Goal: Information Seeking & Learning: Check status

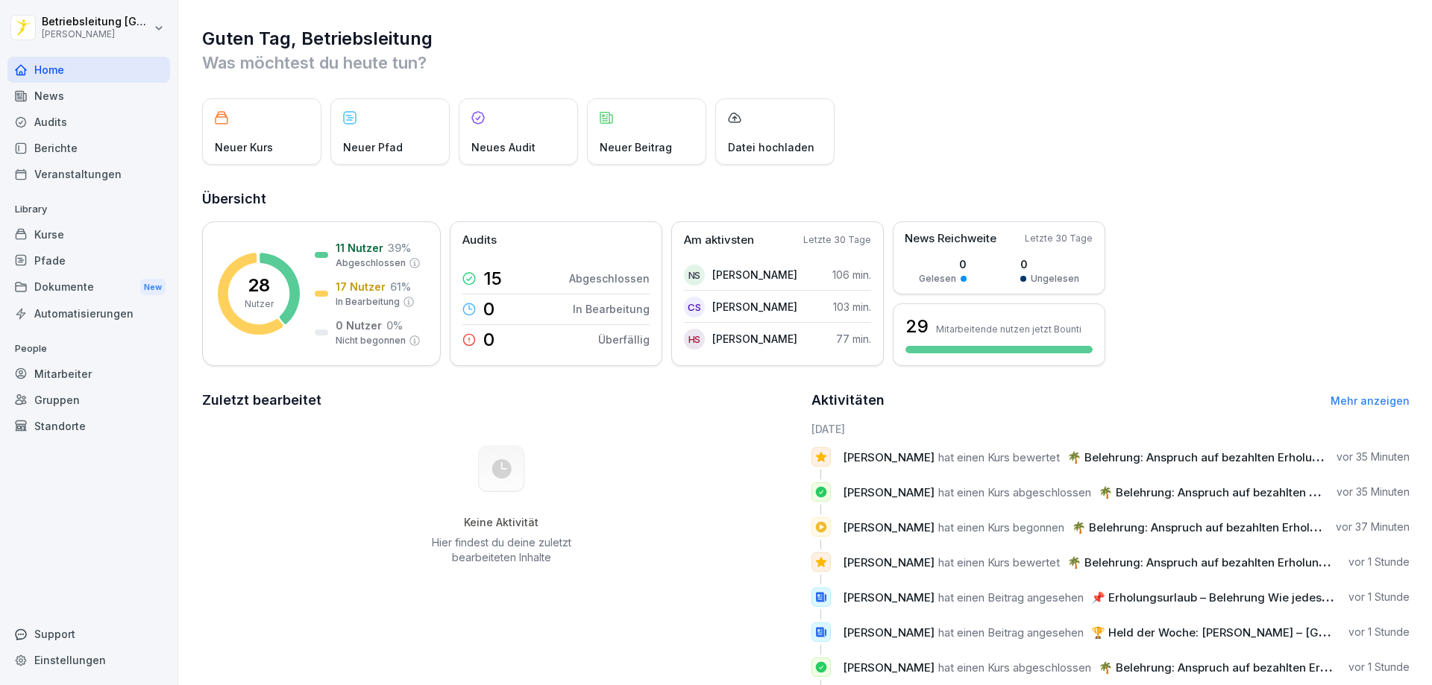
click at [75, 283] on div "Dokumente New" at bounding box center [88, 288] width 163 height 28
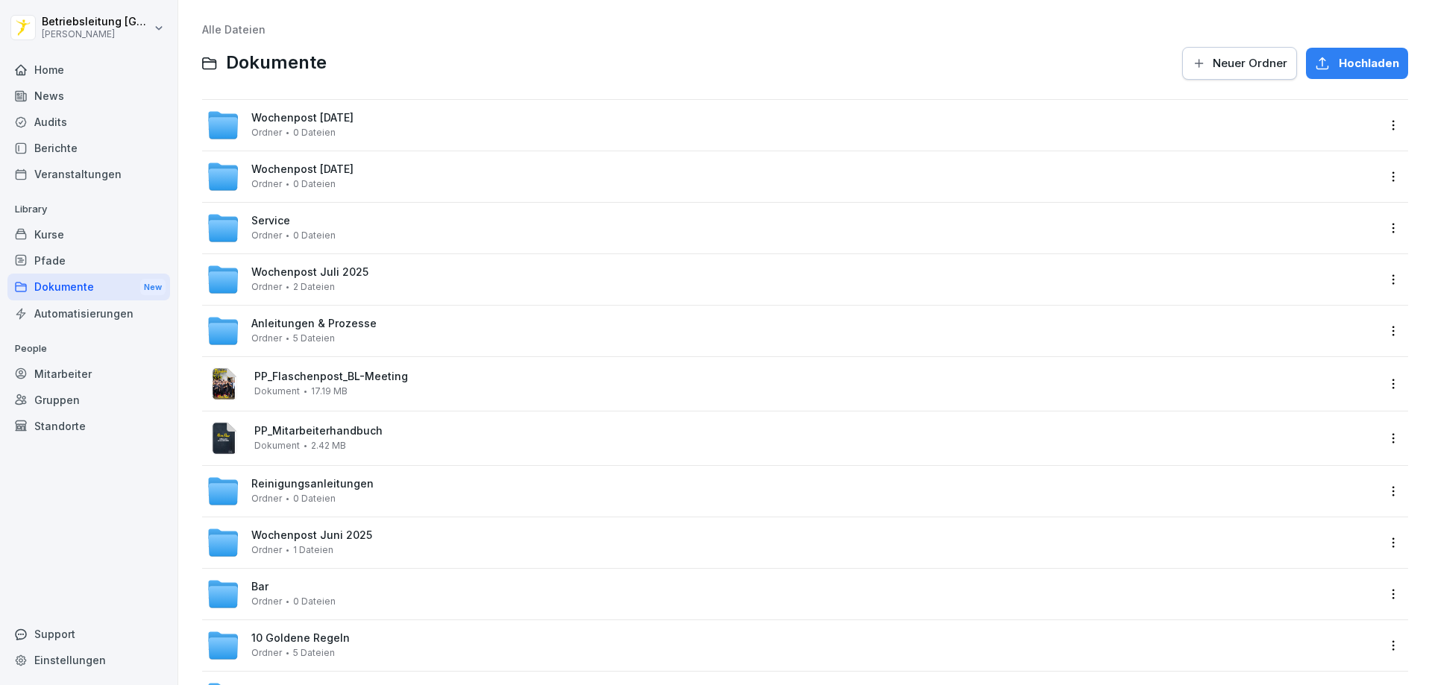
click at [68, 232] on div "Kurse" at bounding box center [88, 234] width 163 height 26
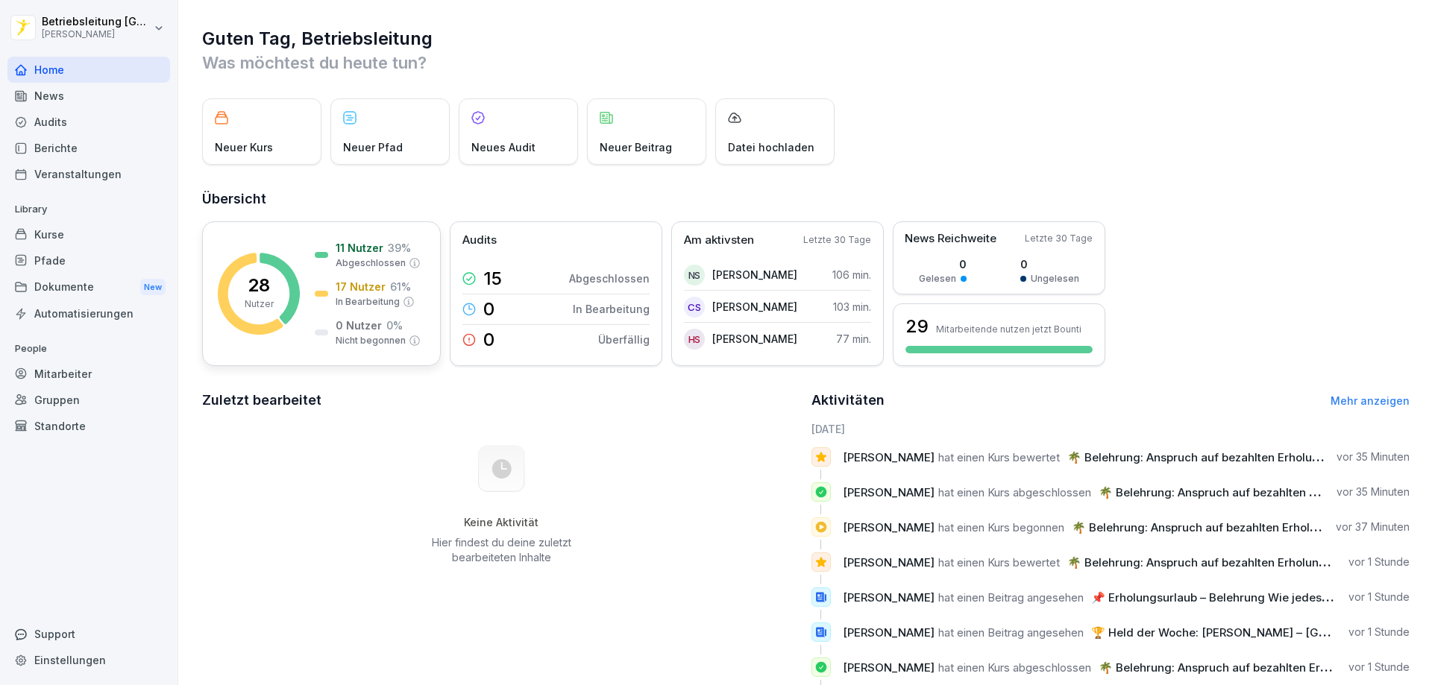
click at [249, 298] on p "Nutzer" at bounding box center [259, 304] width 29 height 13
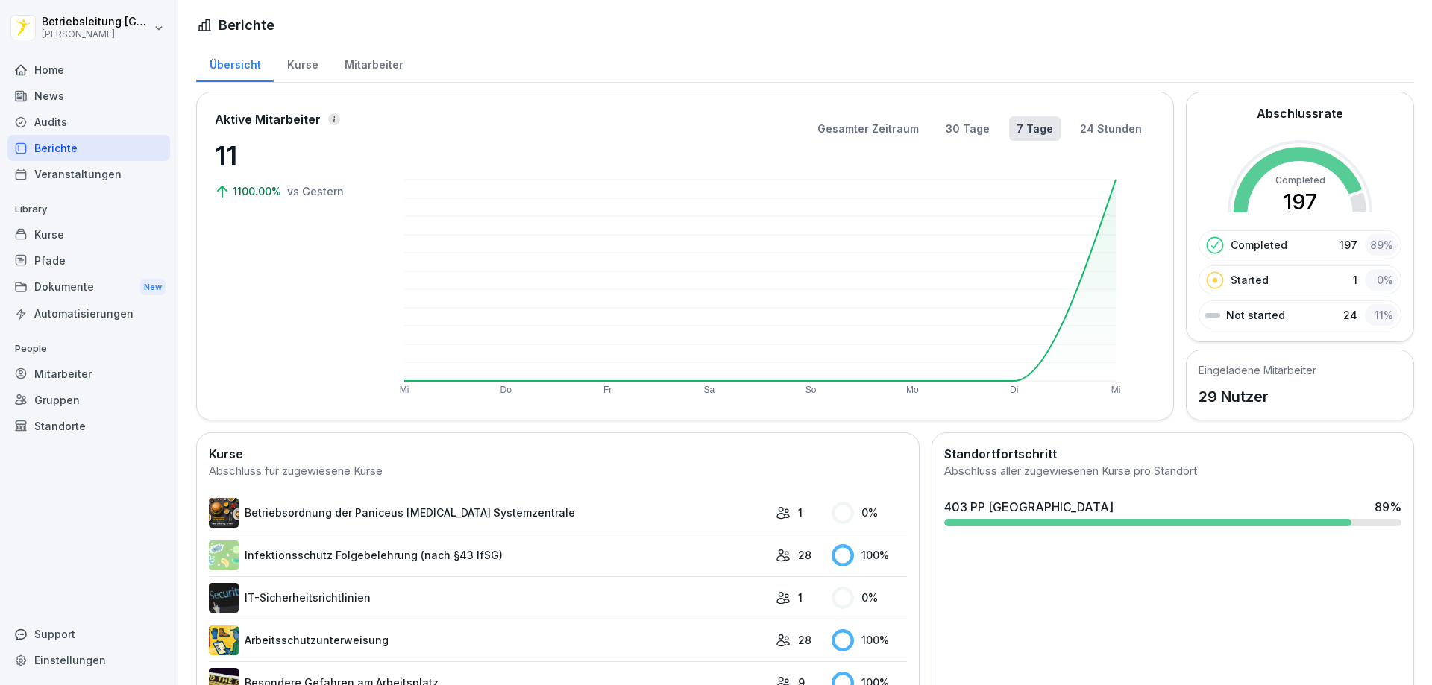
click at [370, 64] on div "Mitarbeiter" at bounding box center [373, 63] width 85 height 38
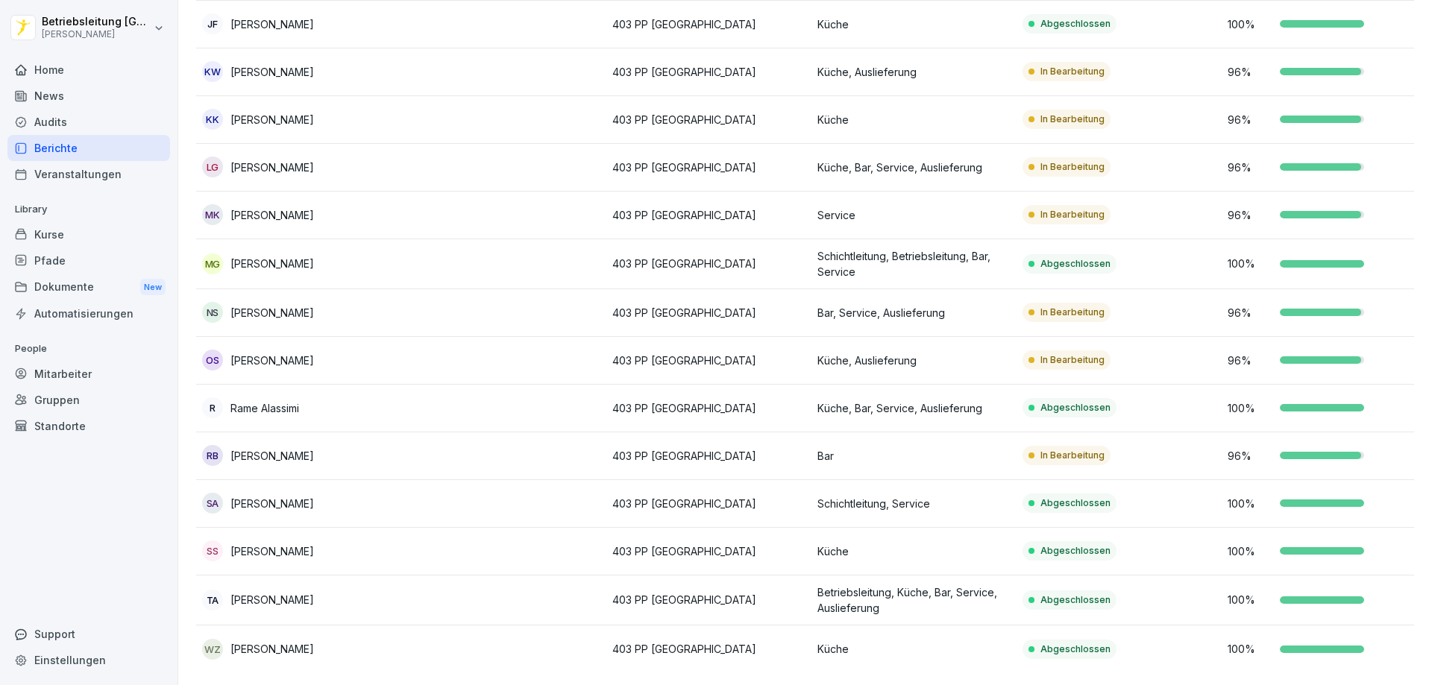
scroll to position [908, 0]
click at [266, 254] on div "MG Melanie Günther" at bounding box center [298, 264] width 193 height 21
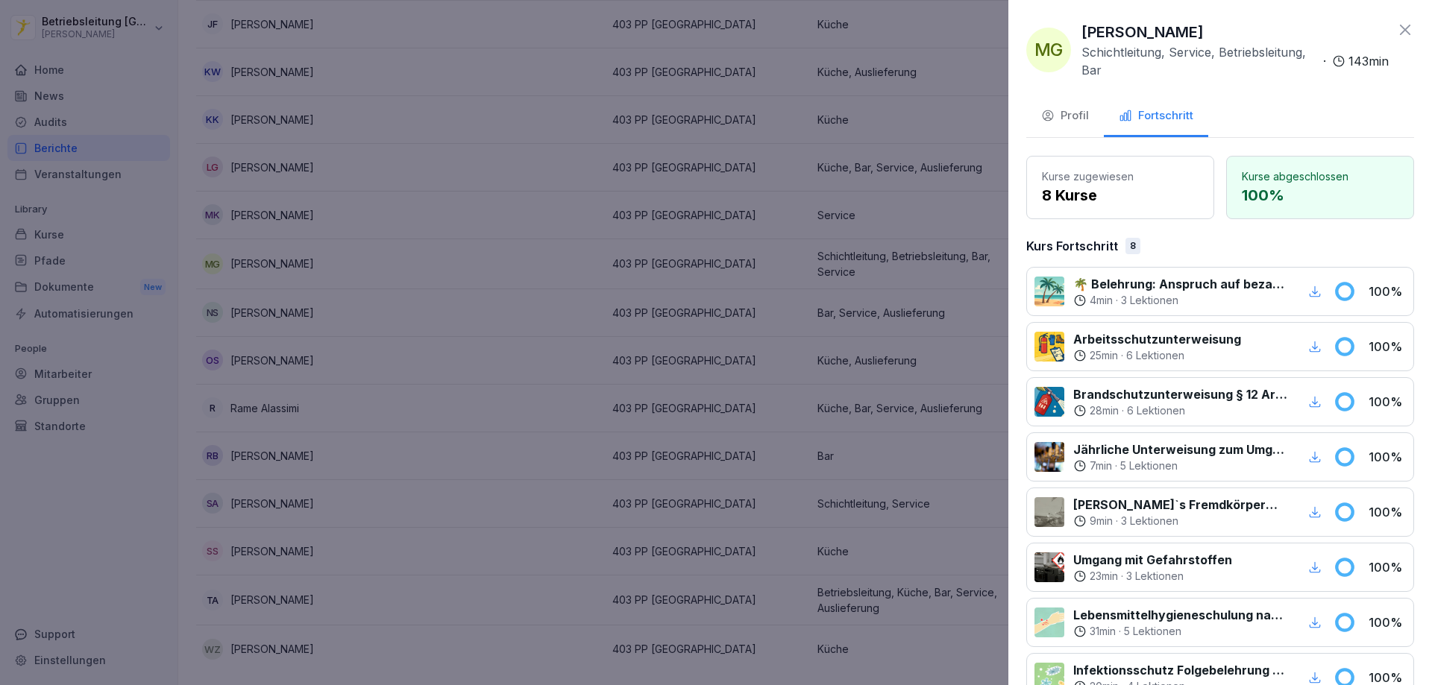
click at [1075, 125] on button "Profil" at bounding box center [1065, 117] width 78 height 40
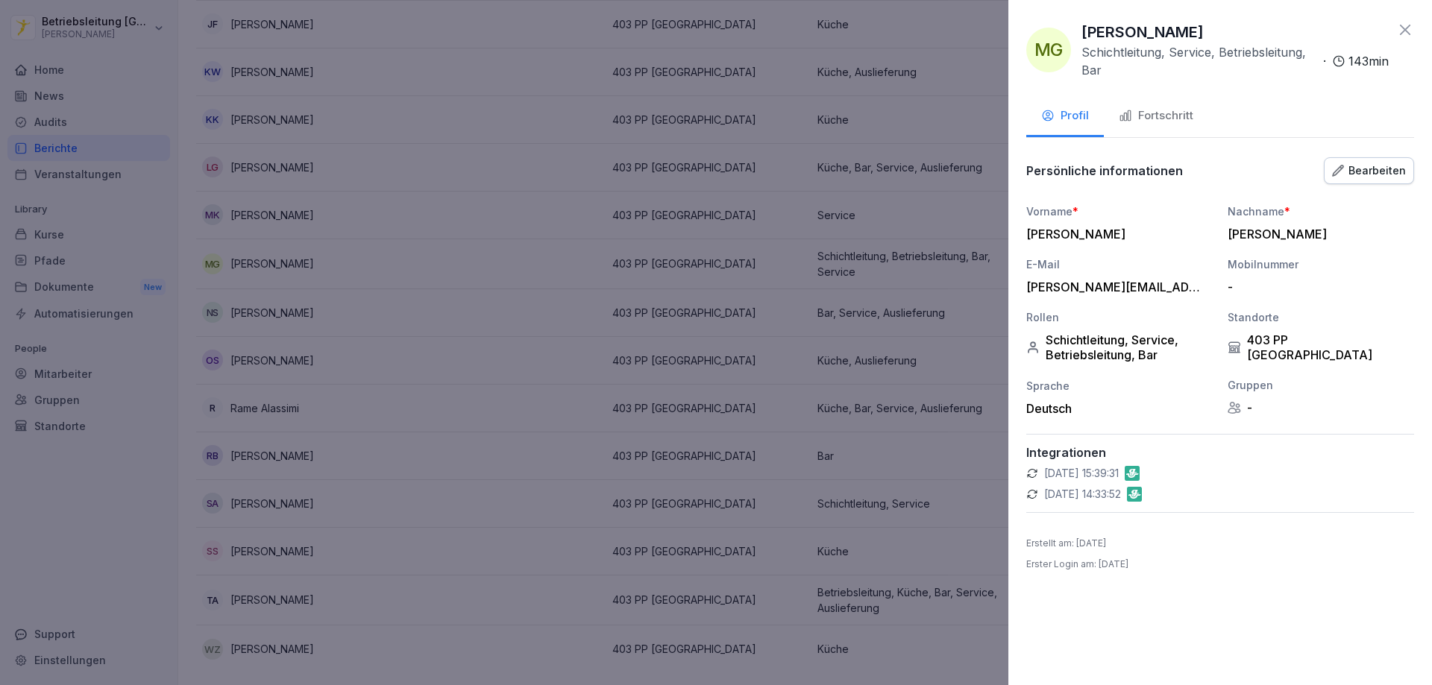
click at [1409, 31] on icon at bounding box center [1405, 30] width 18 height 18
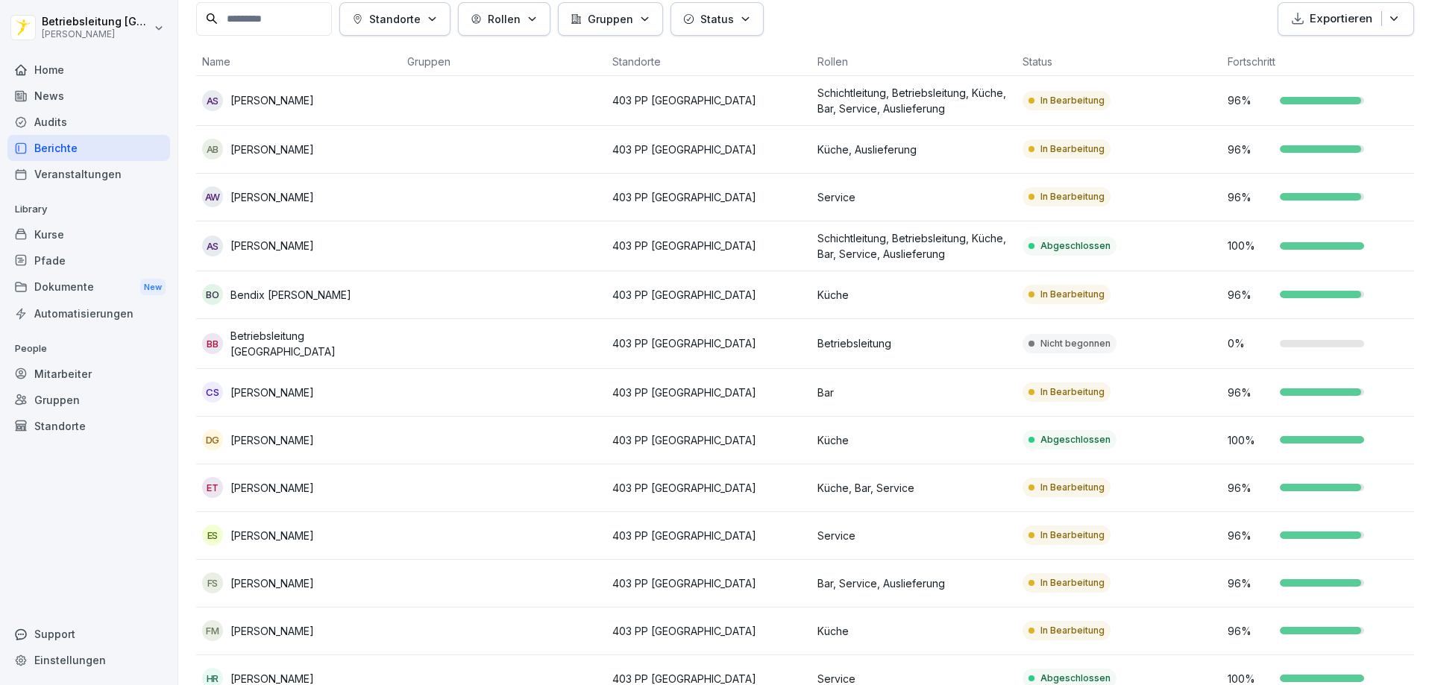
scroll to position [0, 0]
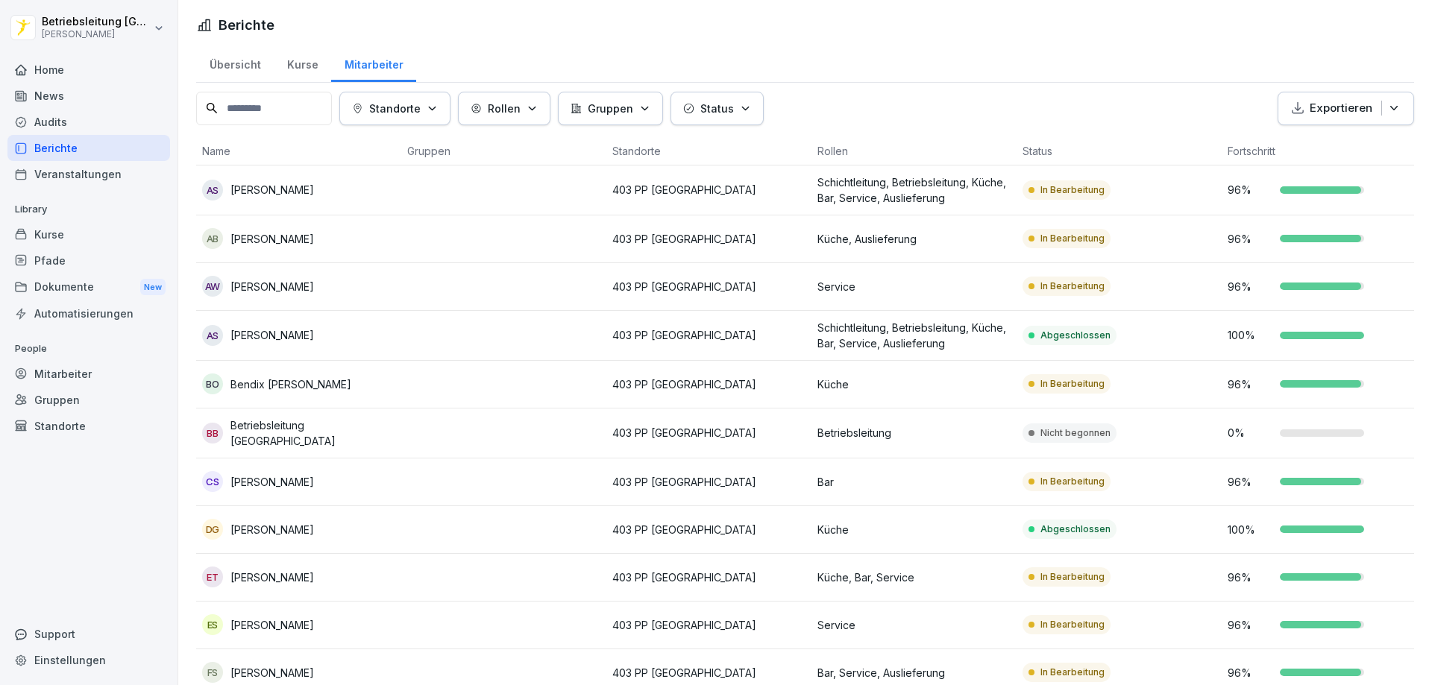
click at [248, 63] on div "Übersicht" at bounding box center [235, 63] width 78 height 38
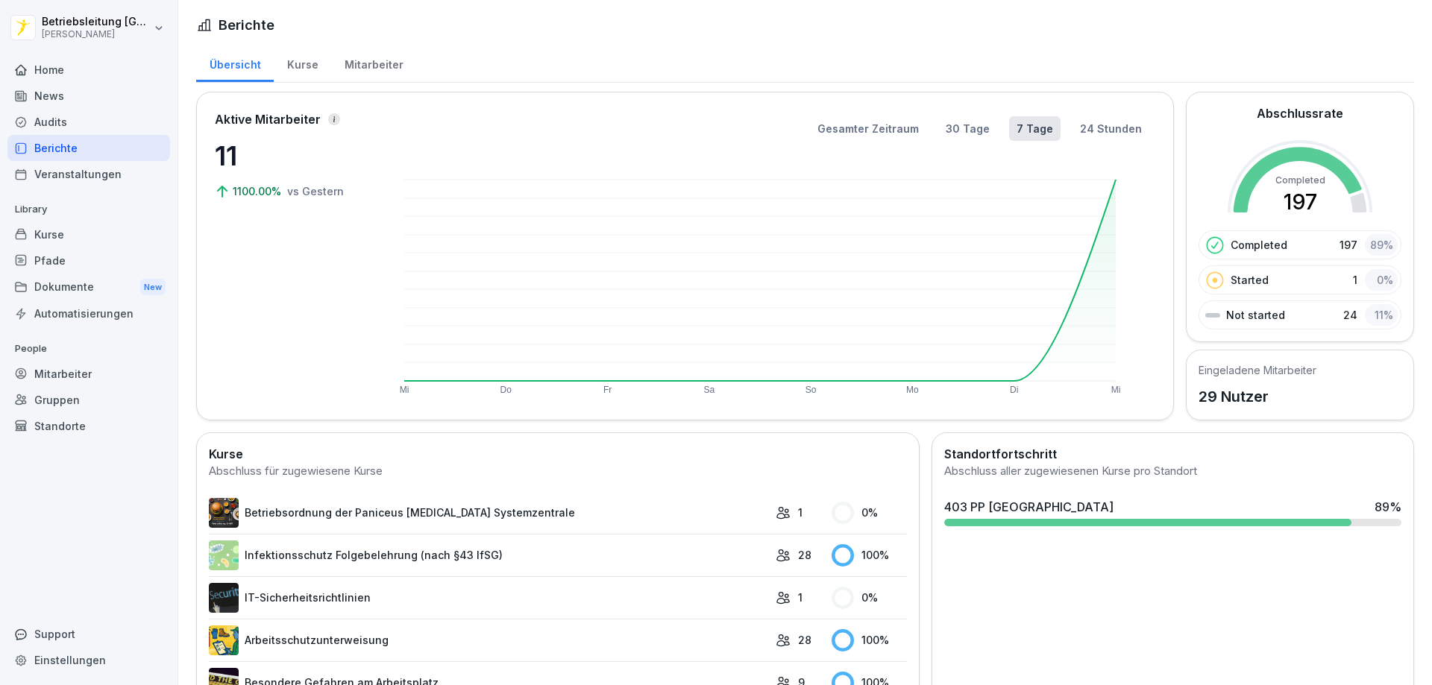
click at [368, 63] on div "Mitarbeiter" at bounding box center [373, 63] width 85 height 38
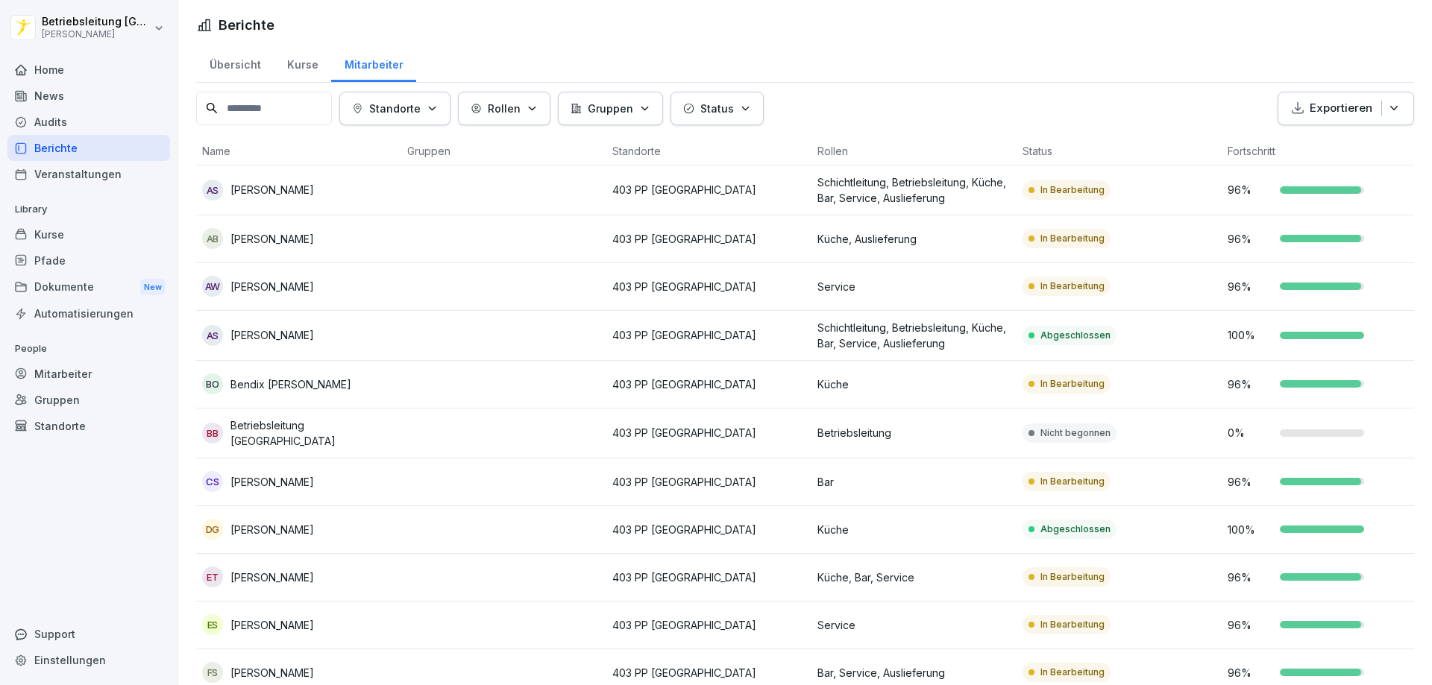
click at [243, 64] on div "Übersicht" at bounding box center [235, 63] width 78 height 38
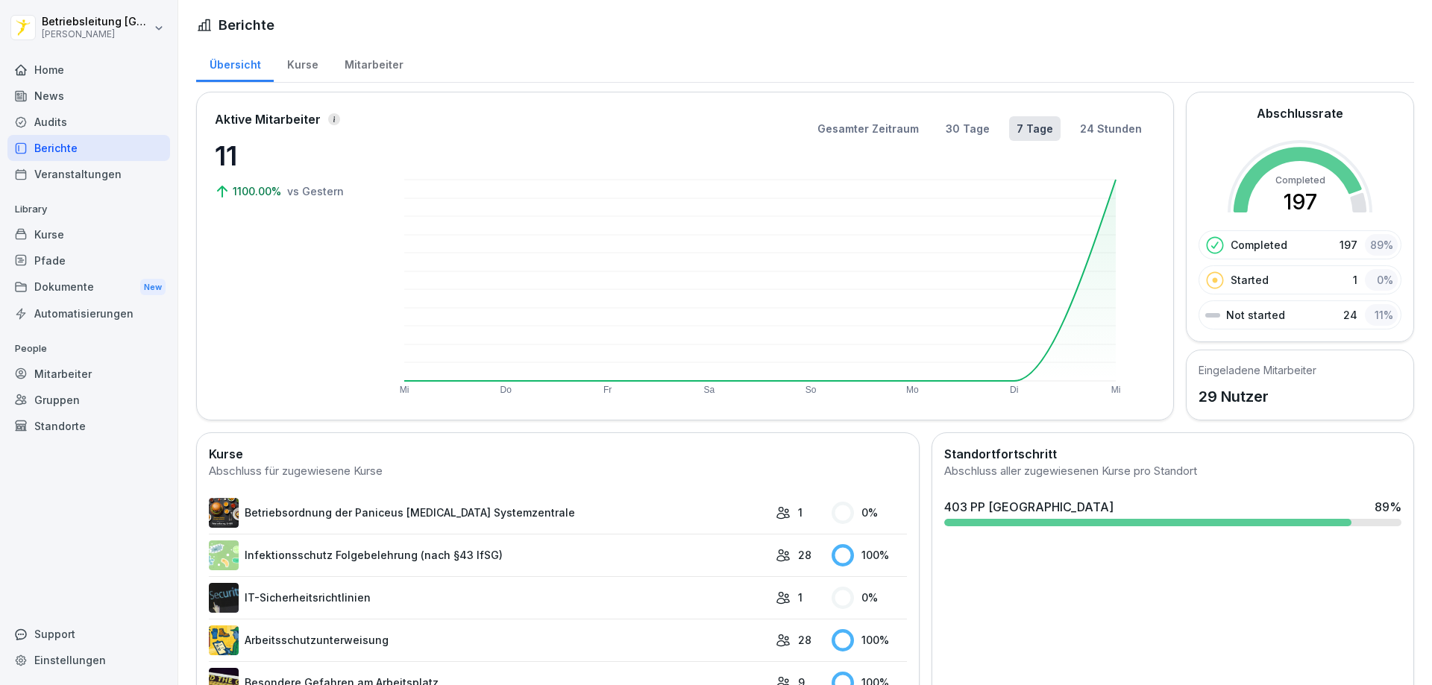
click at [387, 63] on div "Mitarbeiter" at bounding box center [373, 63] width 85 height 38
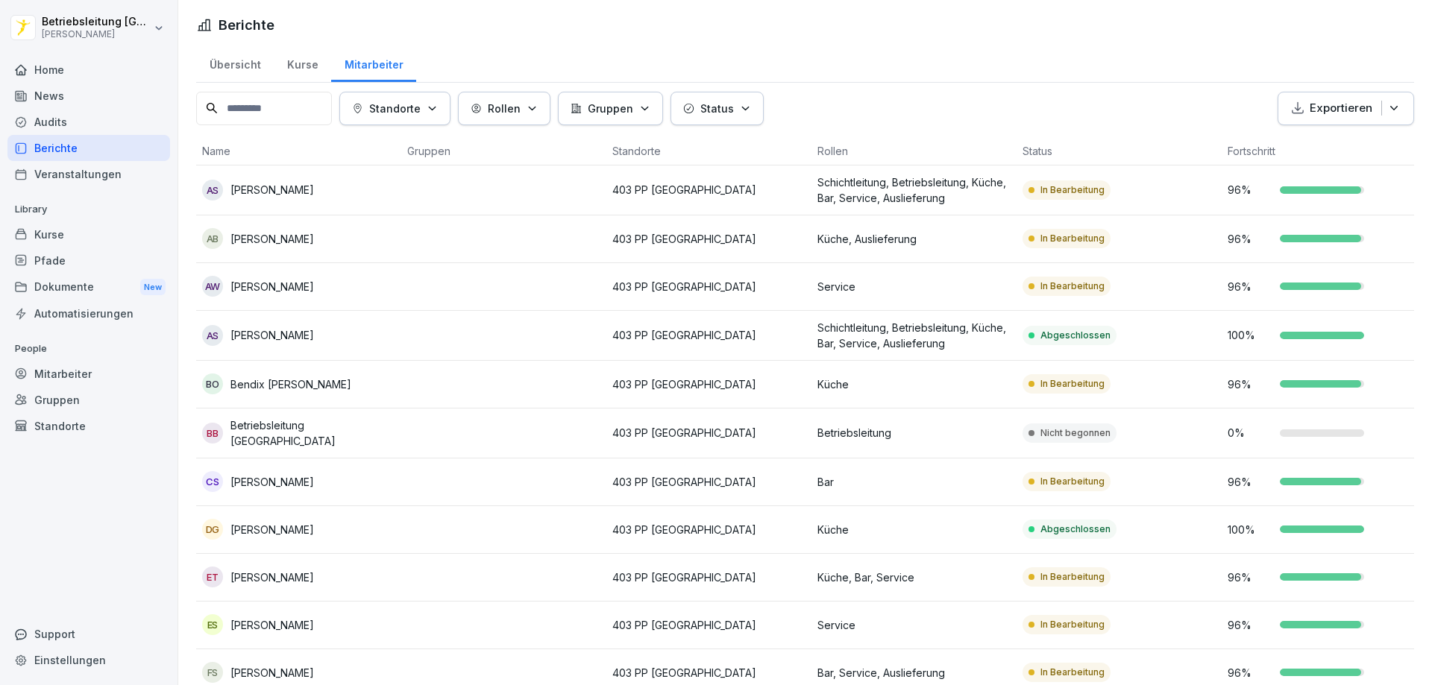
click at [235, 66] on div "Übersicht" at bounding box center [235, 63] width 78 height 38
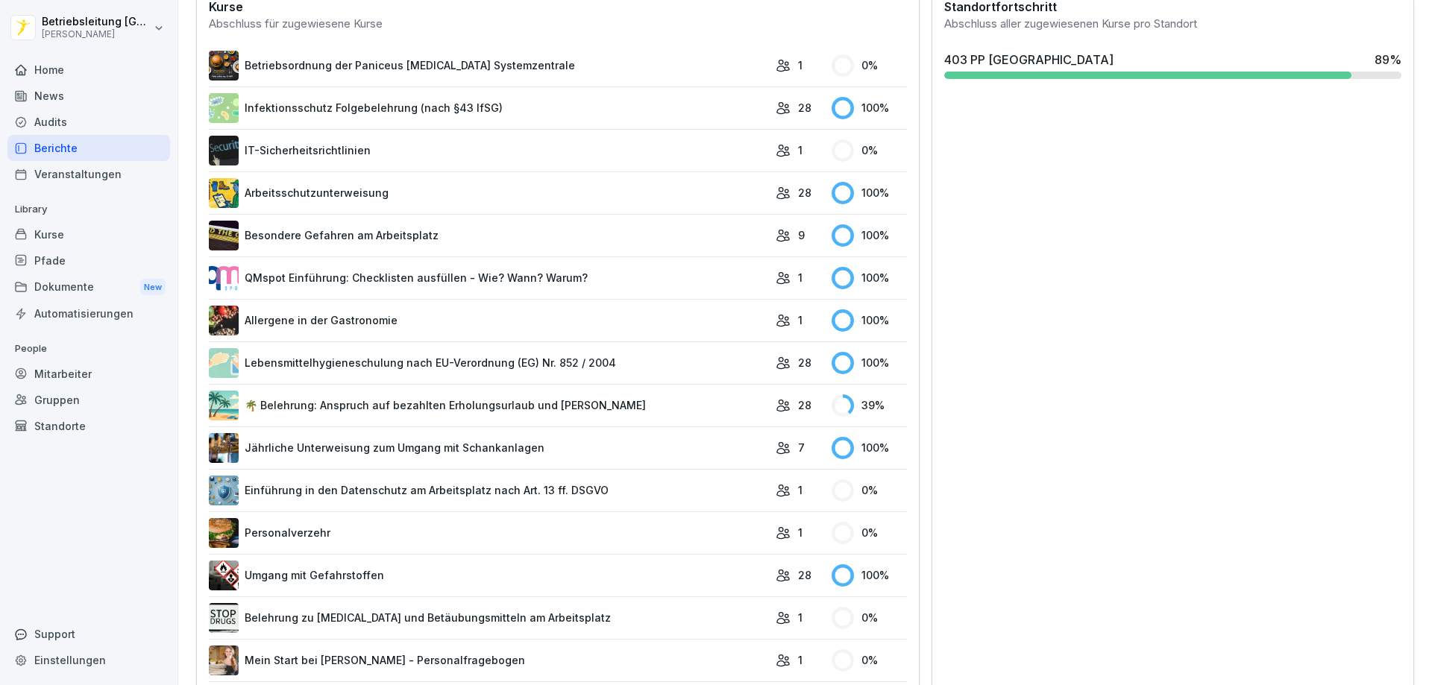
scroll to position [650, 0]
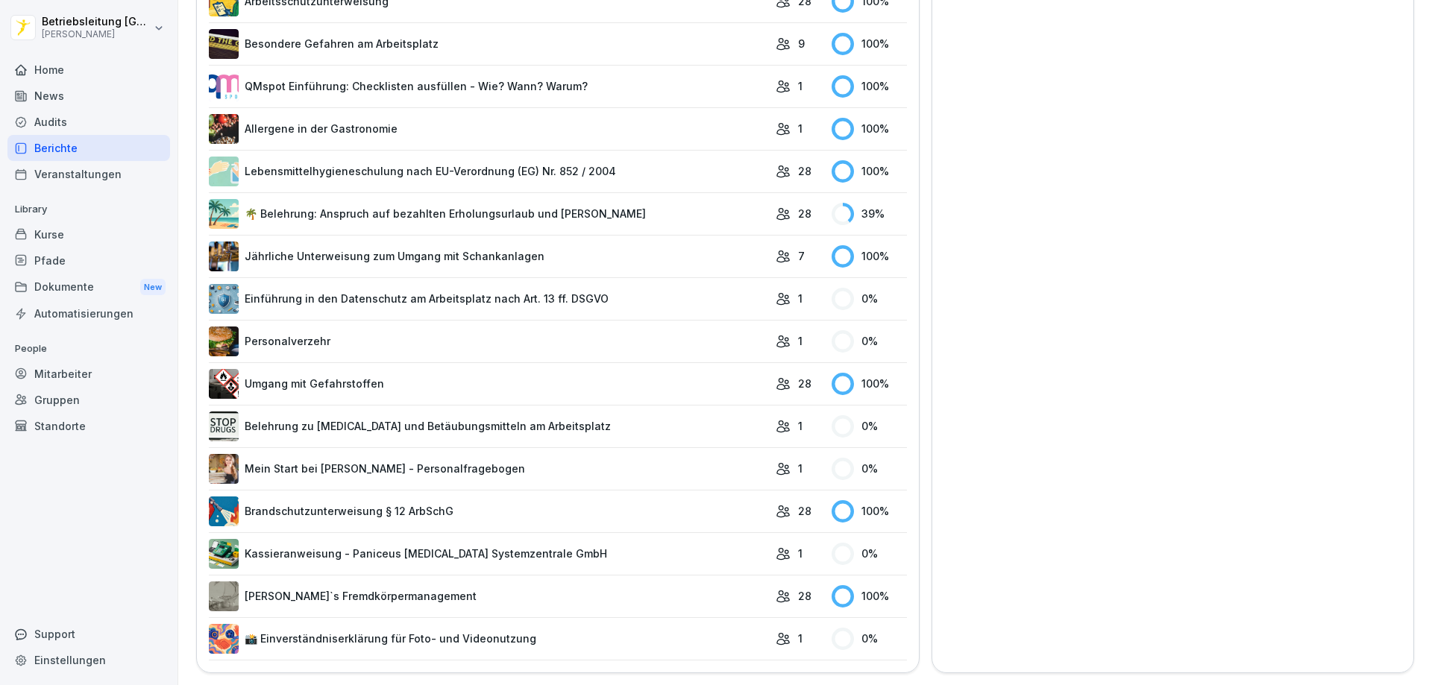
click at [777, 463] on icon at bounding box center [783, 468] width 12 height 11
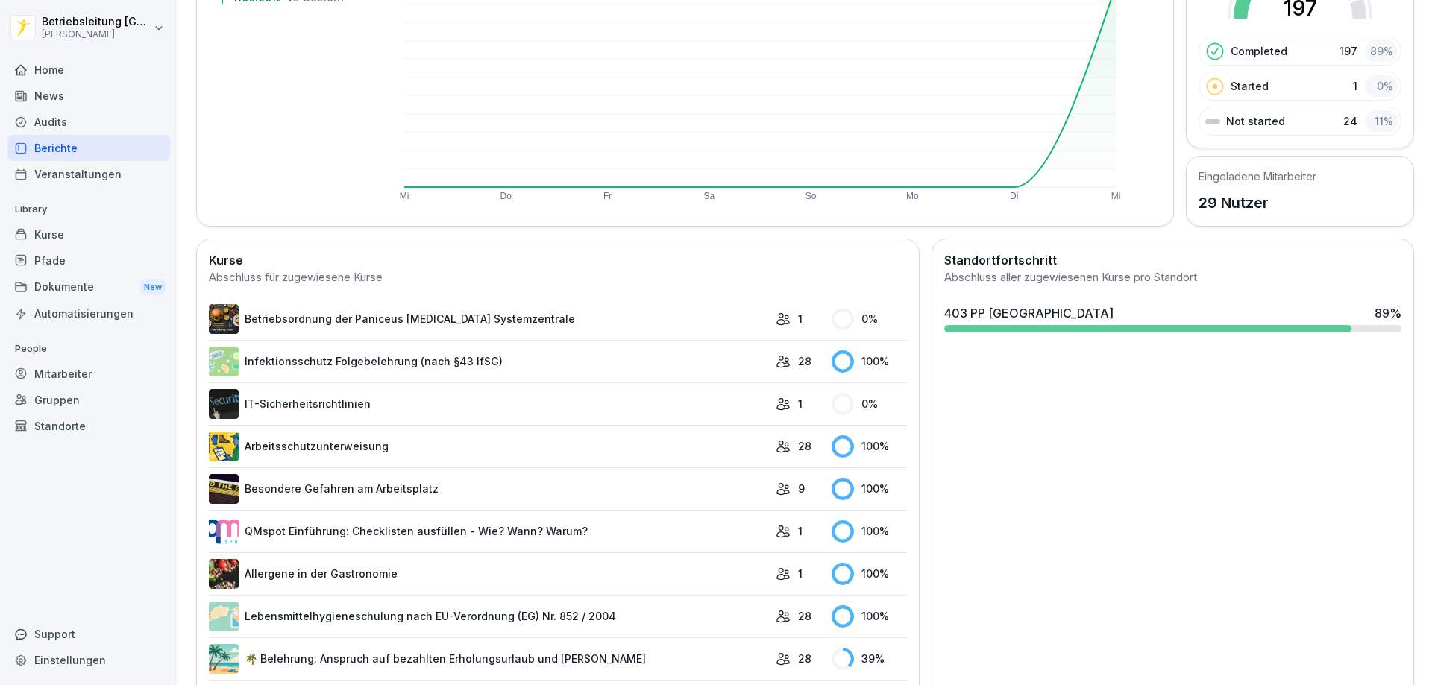
scroll to position [0, 0]
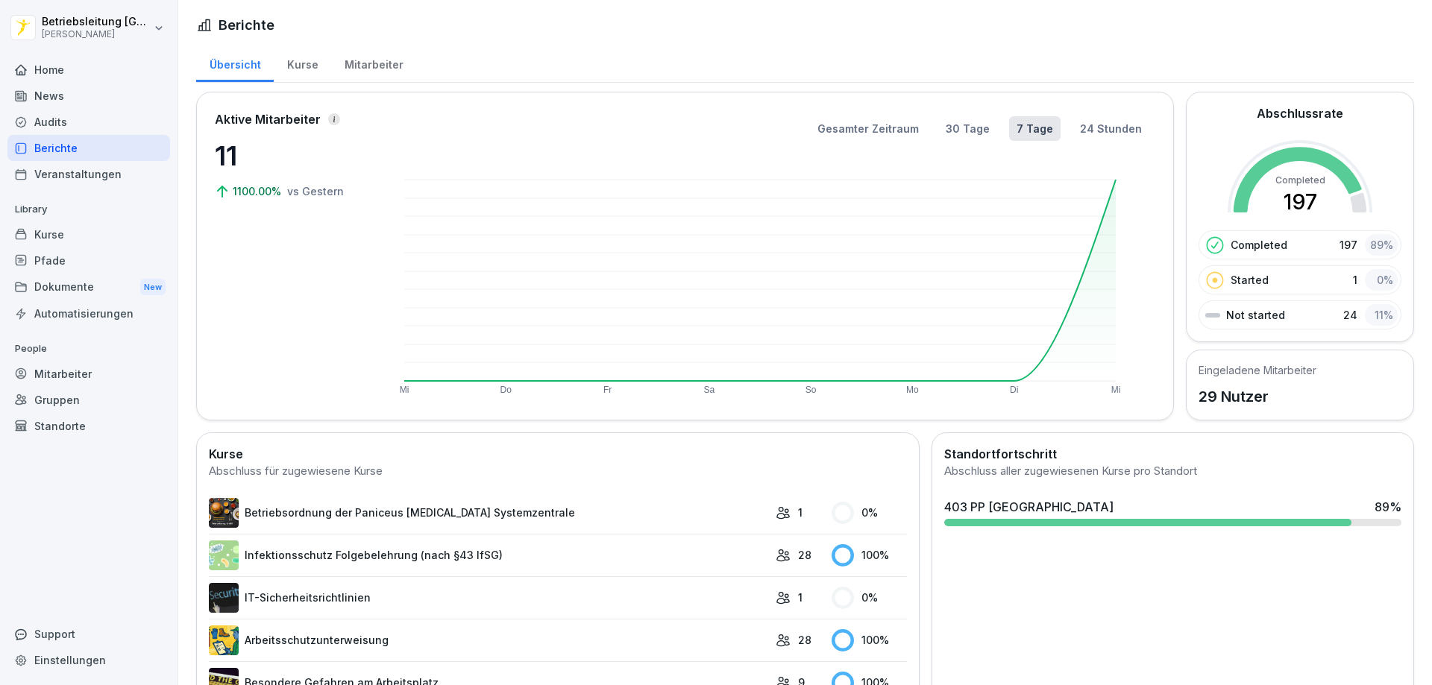
click at [295, 60] on div "Kurse" at bounding box center [302, 63] width 57 height 38
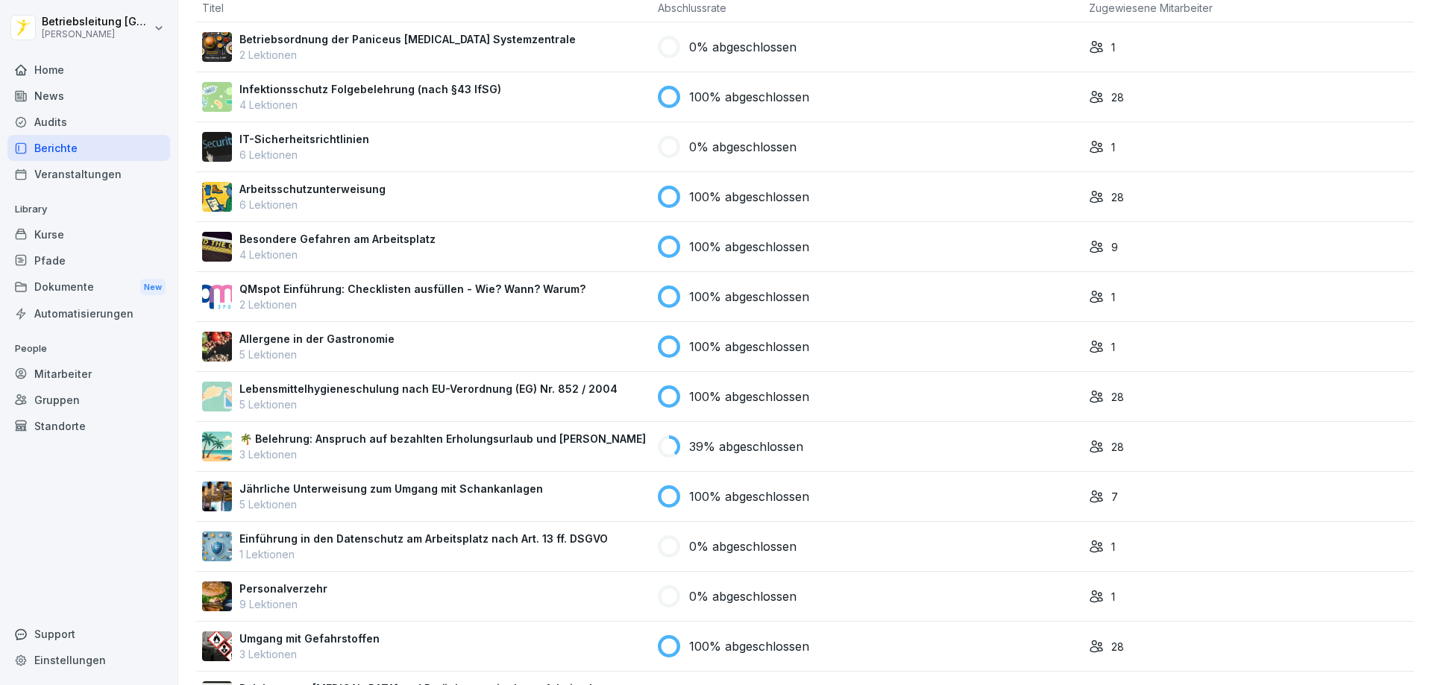
scroll to position [298, 0]
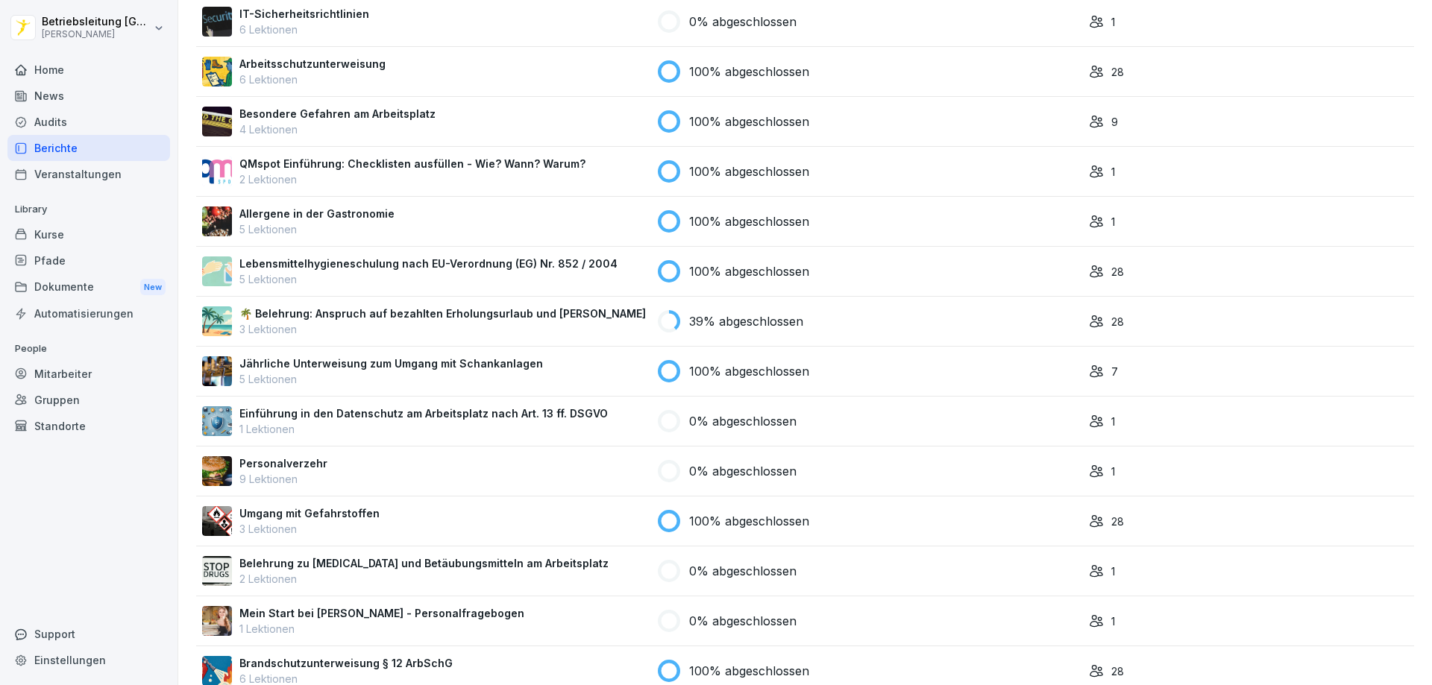
click at [1089, 621] on icon at bounding box center [1096, 621] width 15 height 15
